Goal: Information Seeking & Learning: Learn about a topic

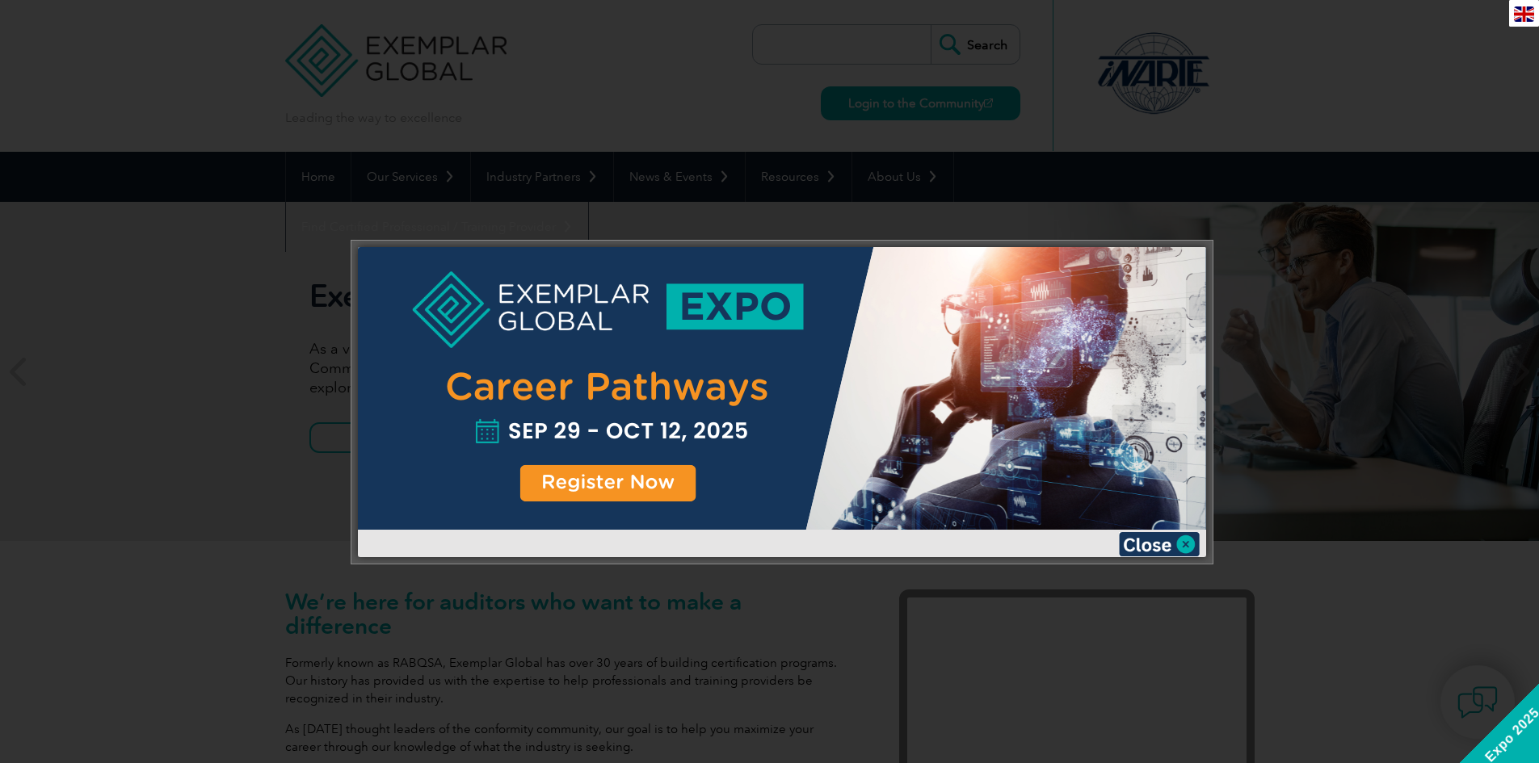
scroll to position [81, 0]
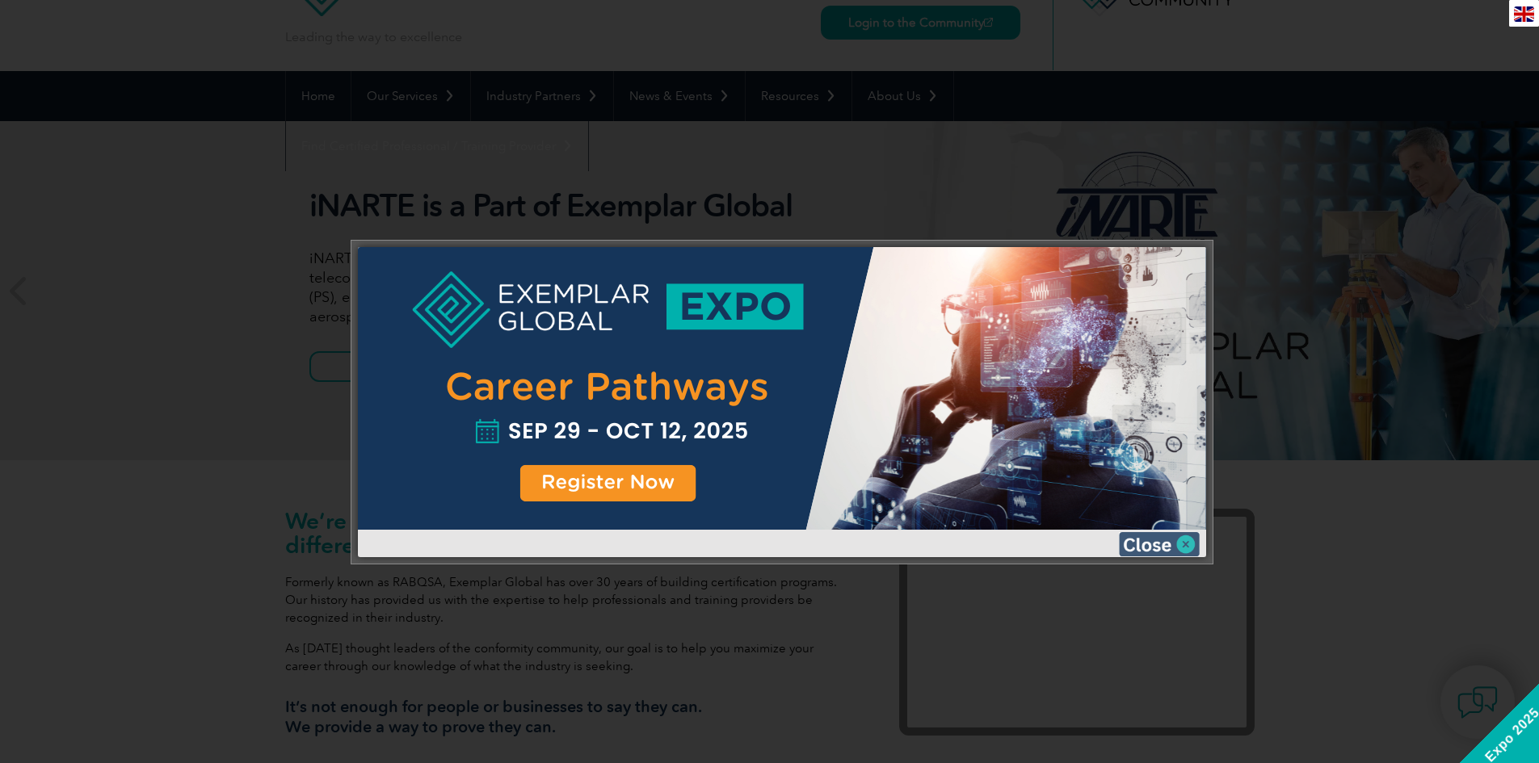
click at [1190, 542] on img at bounding box center [1159, 544] width 81 height 24
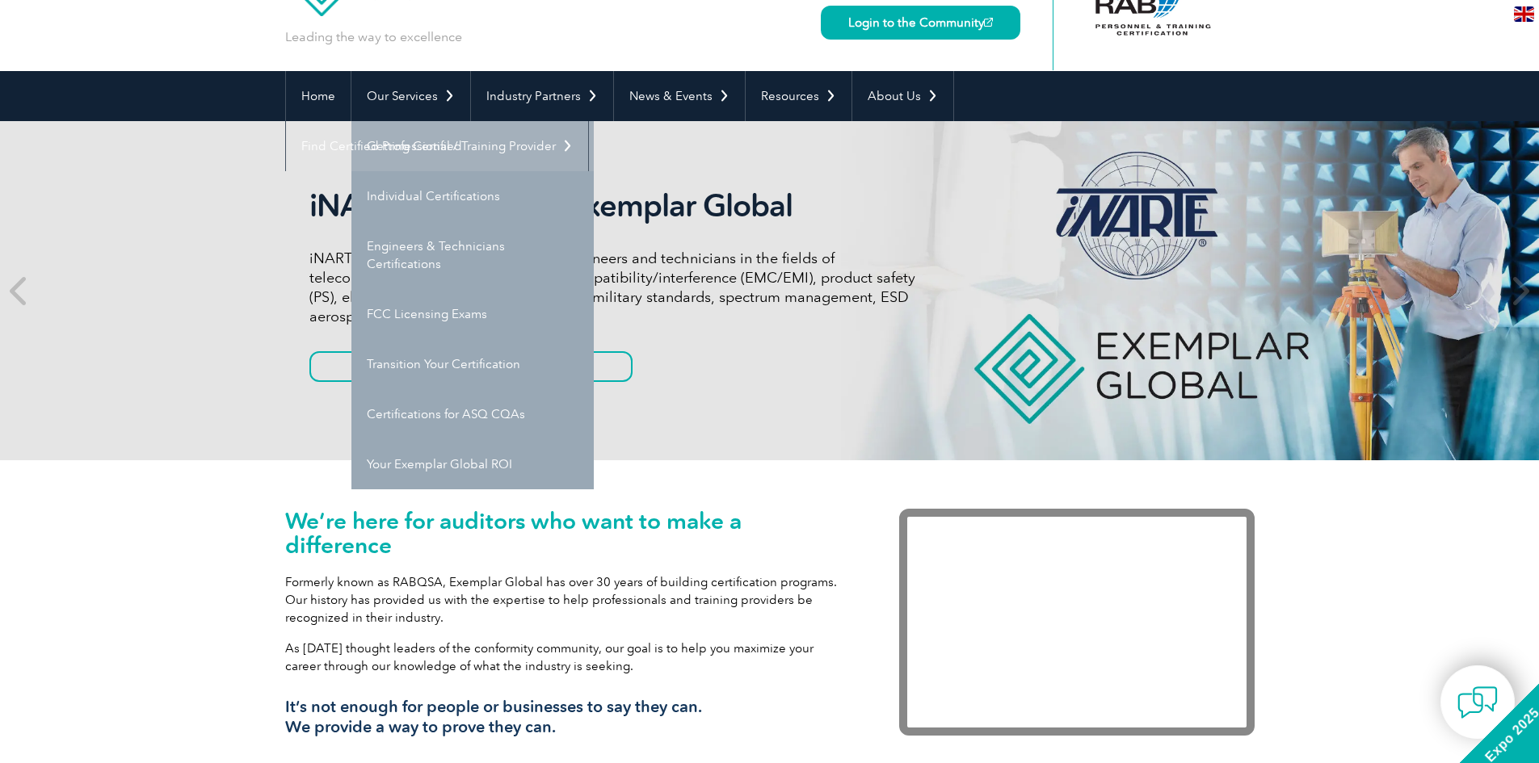
click at [443, 149] on link "Getting Certified" at bounding box center [472, 146] width 242 height 50
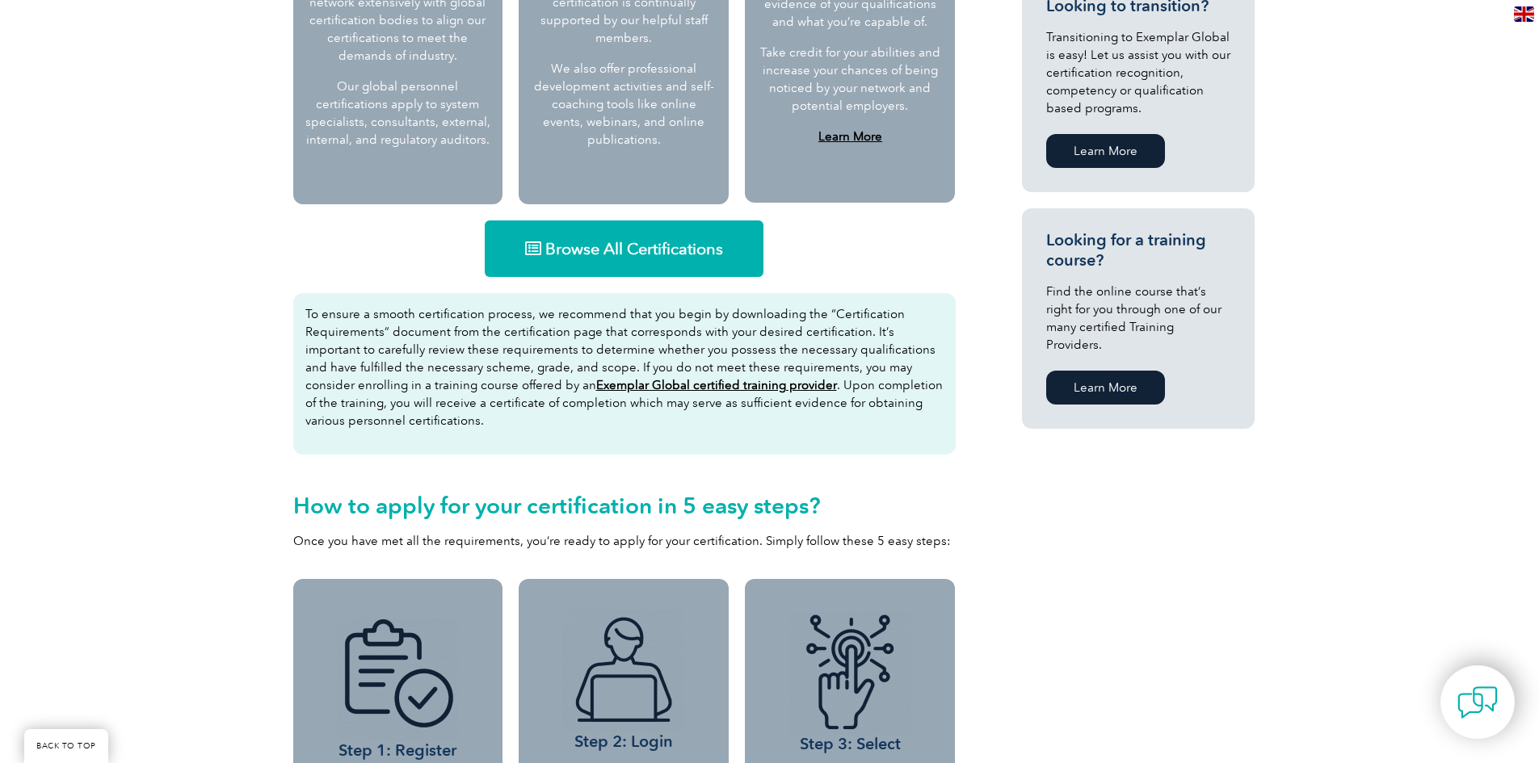
scroll to position [864, 0]
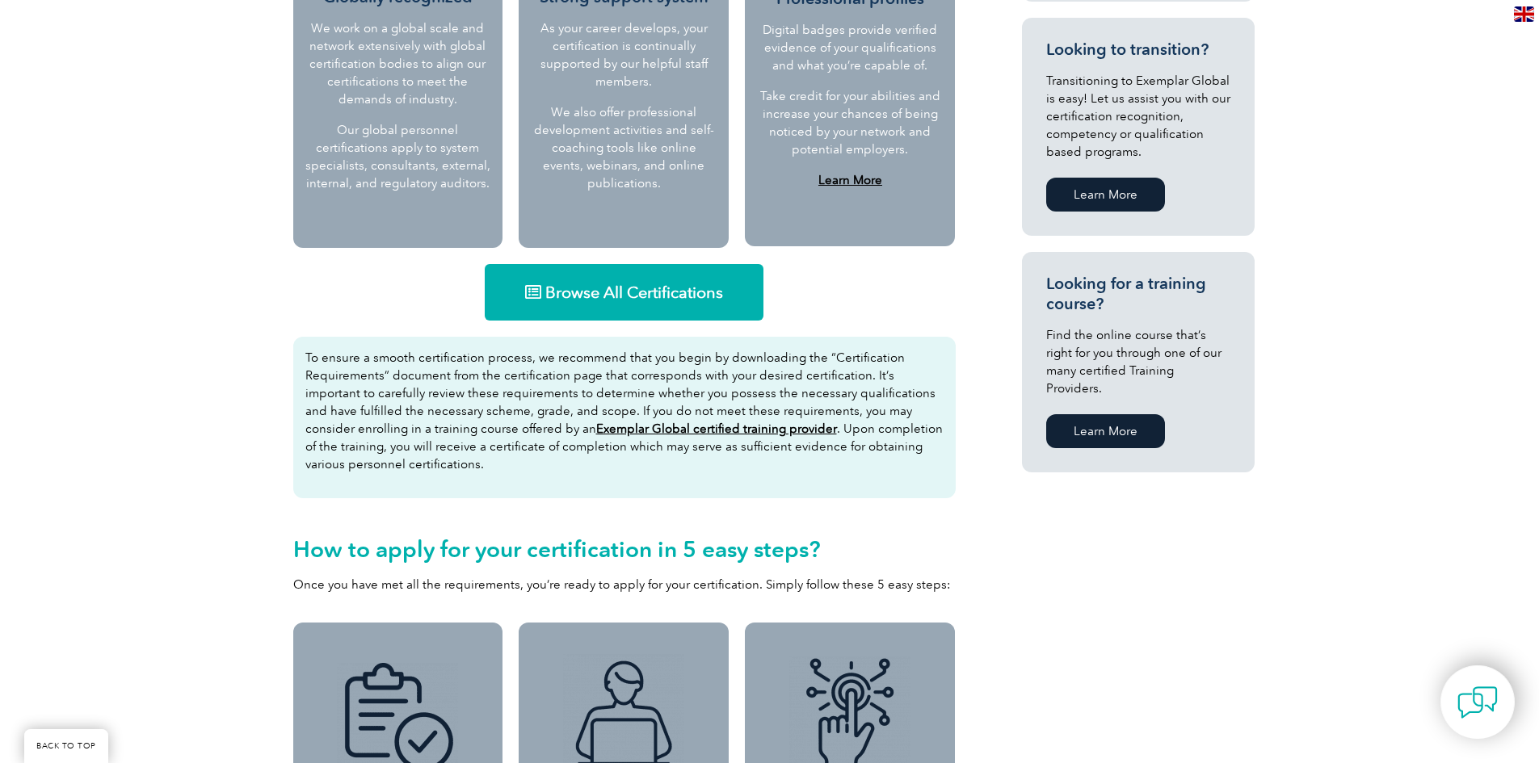
click at [603, 292] on span "Browse All Certifications" at bounding box center [634, 292] width 178 height 16
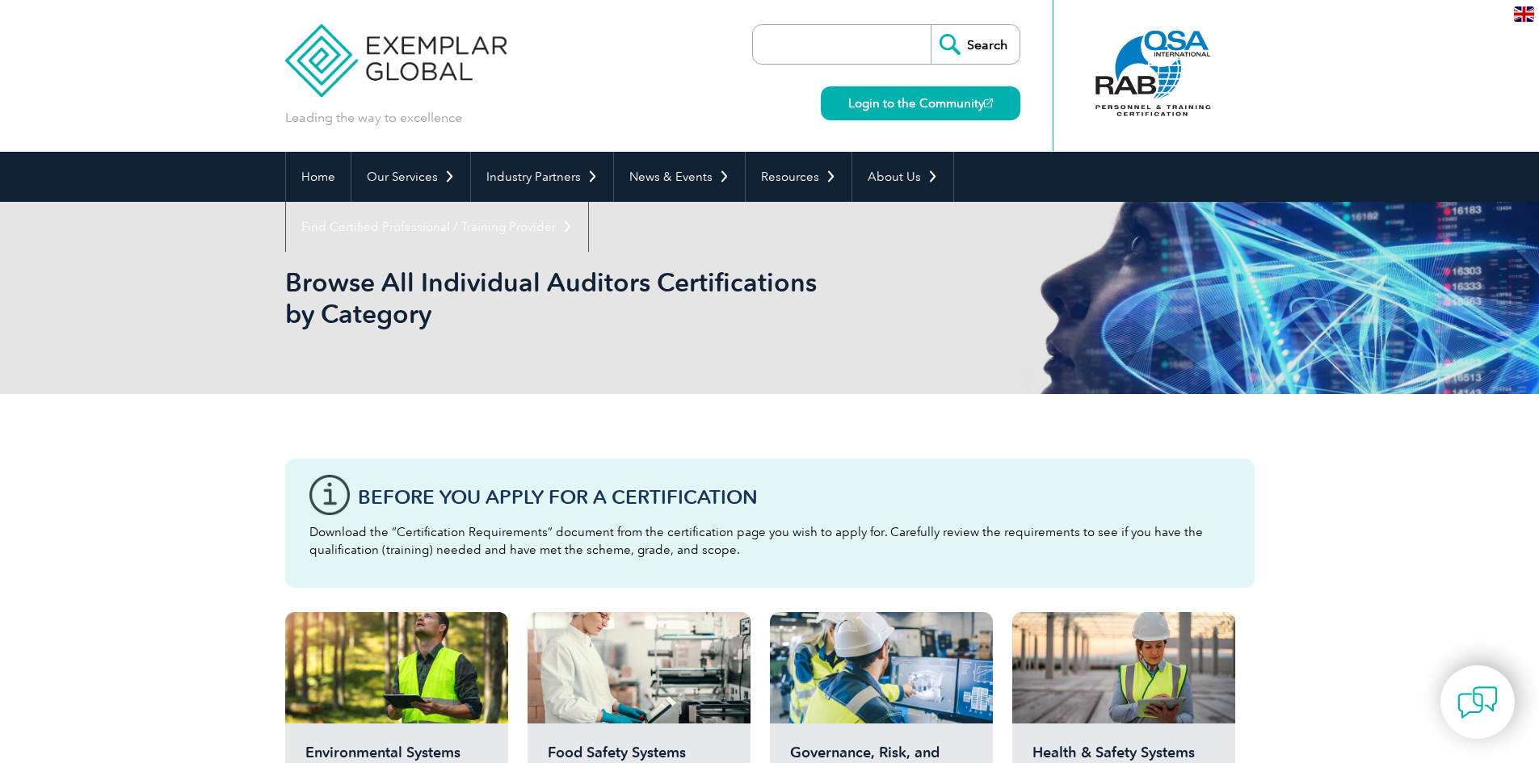
click at [357, 498] on div "Before You Apply For a Certification Download the “Certification Requirements” …" at bounding box center [769, 523] width 969 height 129
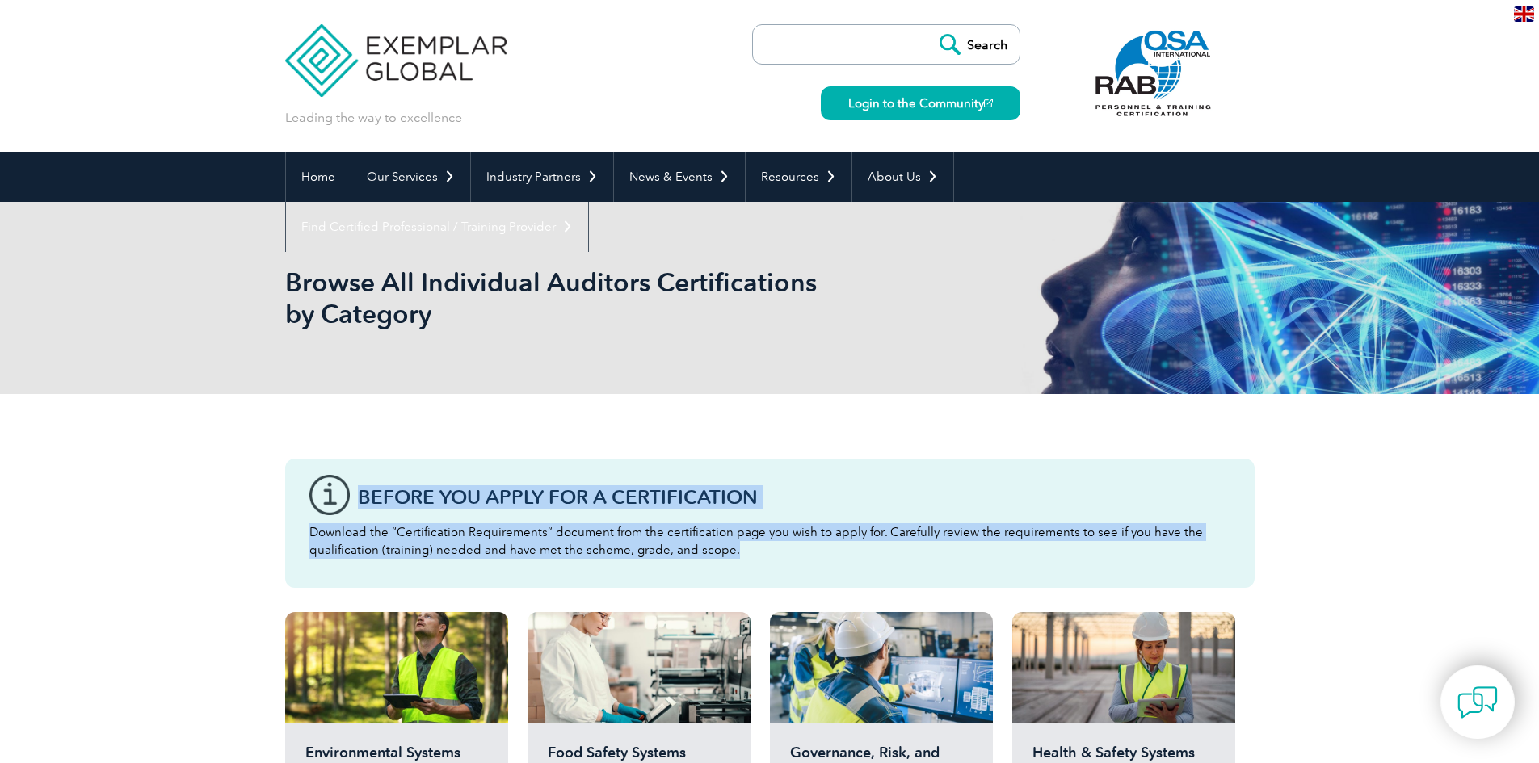
drag, startPoint x: 359, startPoint y: 498, endPoint x: 762, endPoint y: 563, distance: 408.2
click at [762, 563] on div "Before You Apply For a Certification Download the “Certification Requirements” …" at bounding box center [769, 523] width 969 height 129
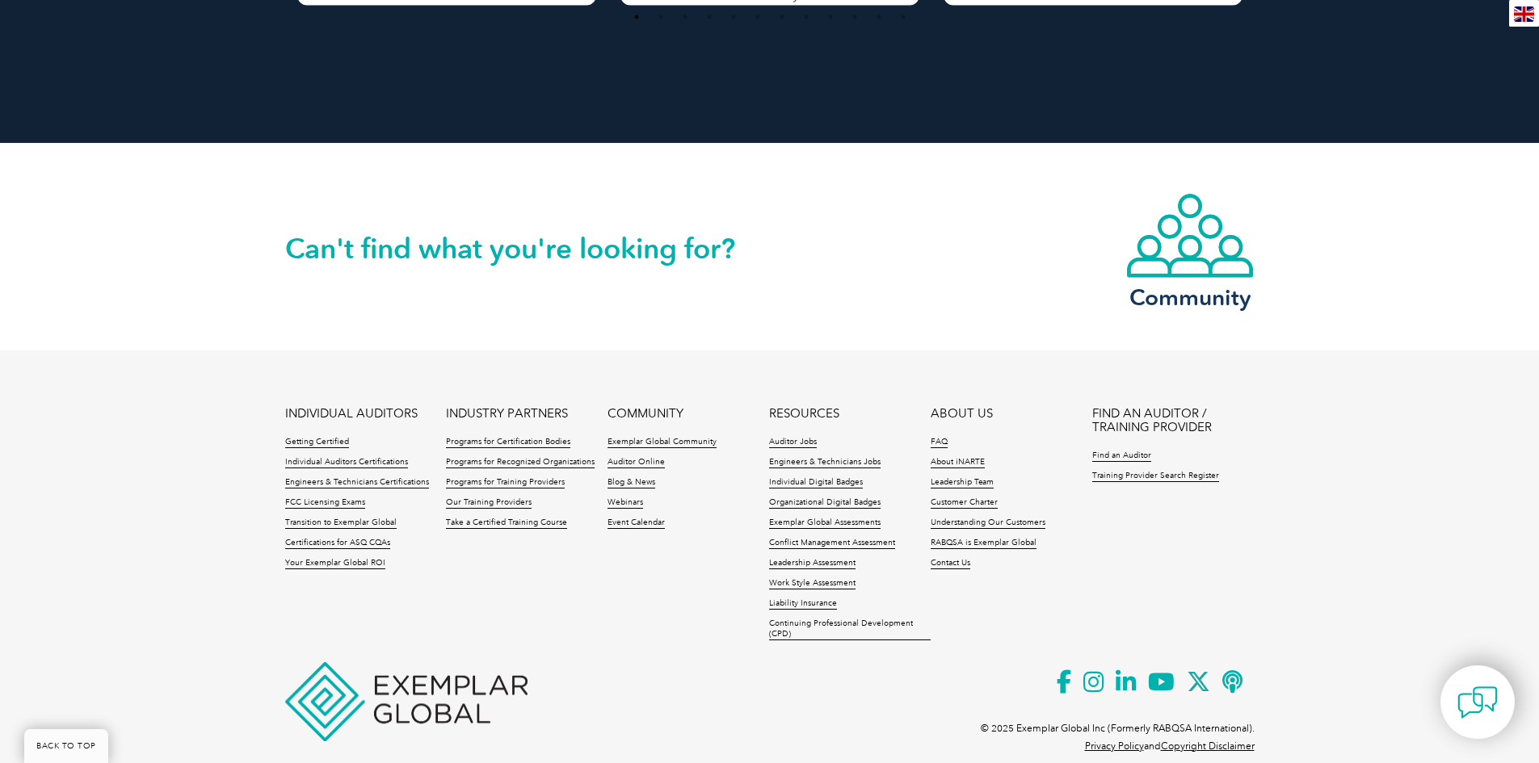
scroll to position [3662, 0]
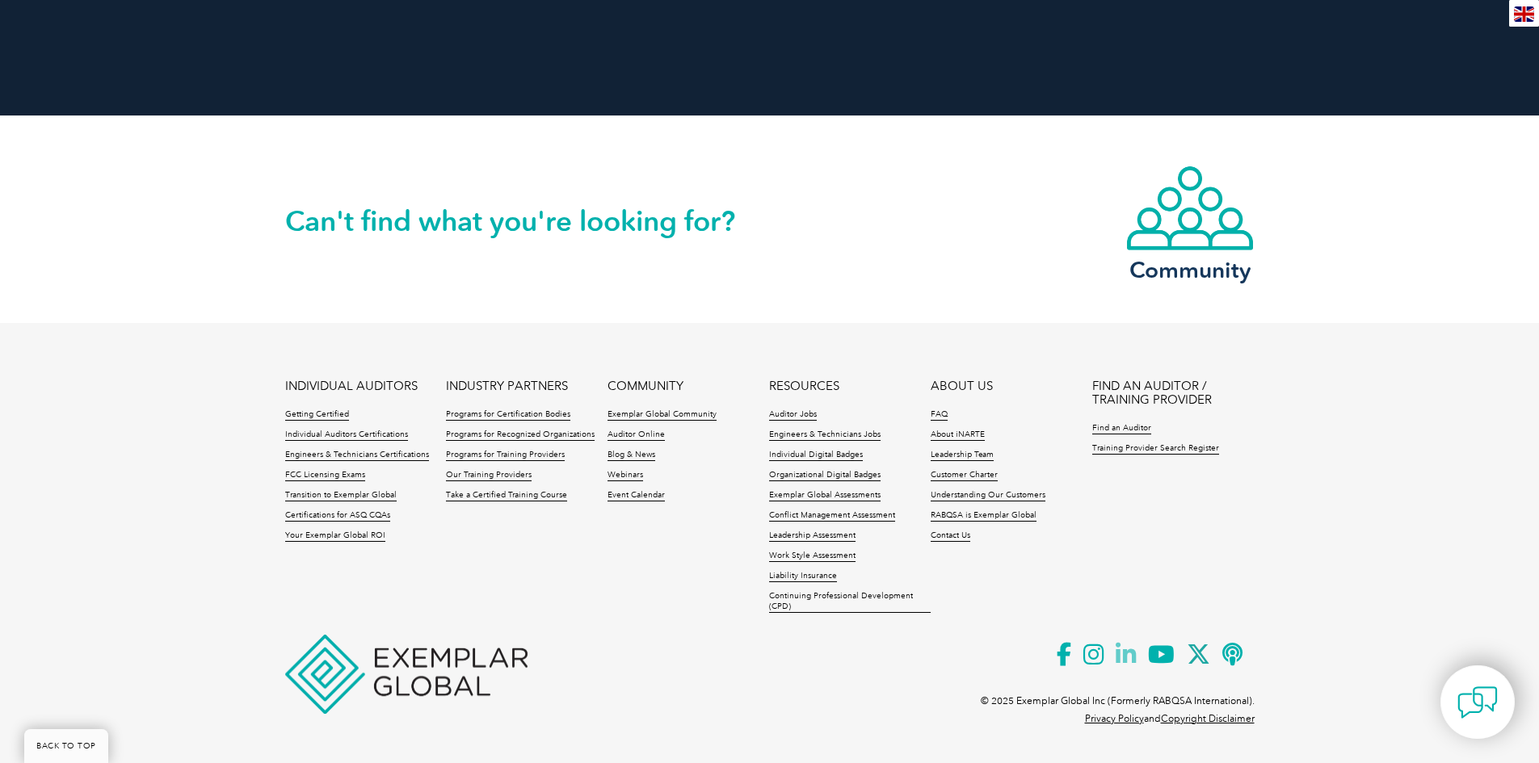
click at [1128, 649] on icon at bounding box center [1131, 655] width 32 height 40
